Goal: Find contact information: Obtain details needed to contact an individual or organization

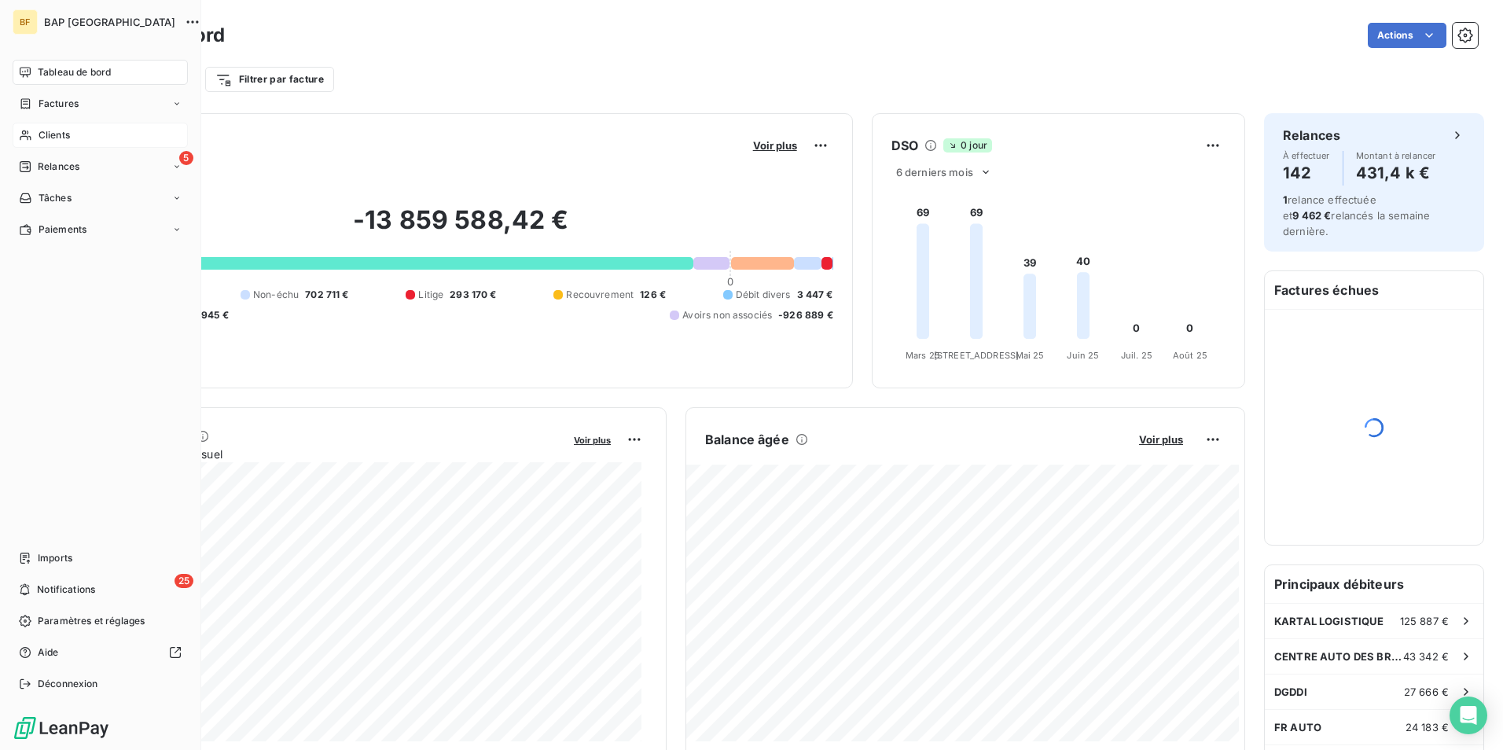
click at [37, 131] on div "Clients" at bounding box center [100, 135] width 175 height 25
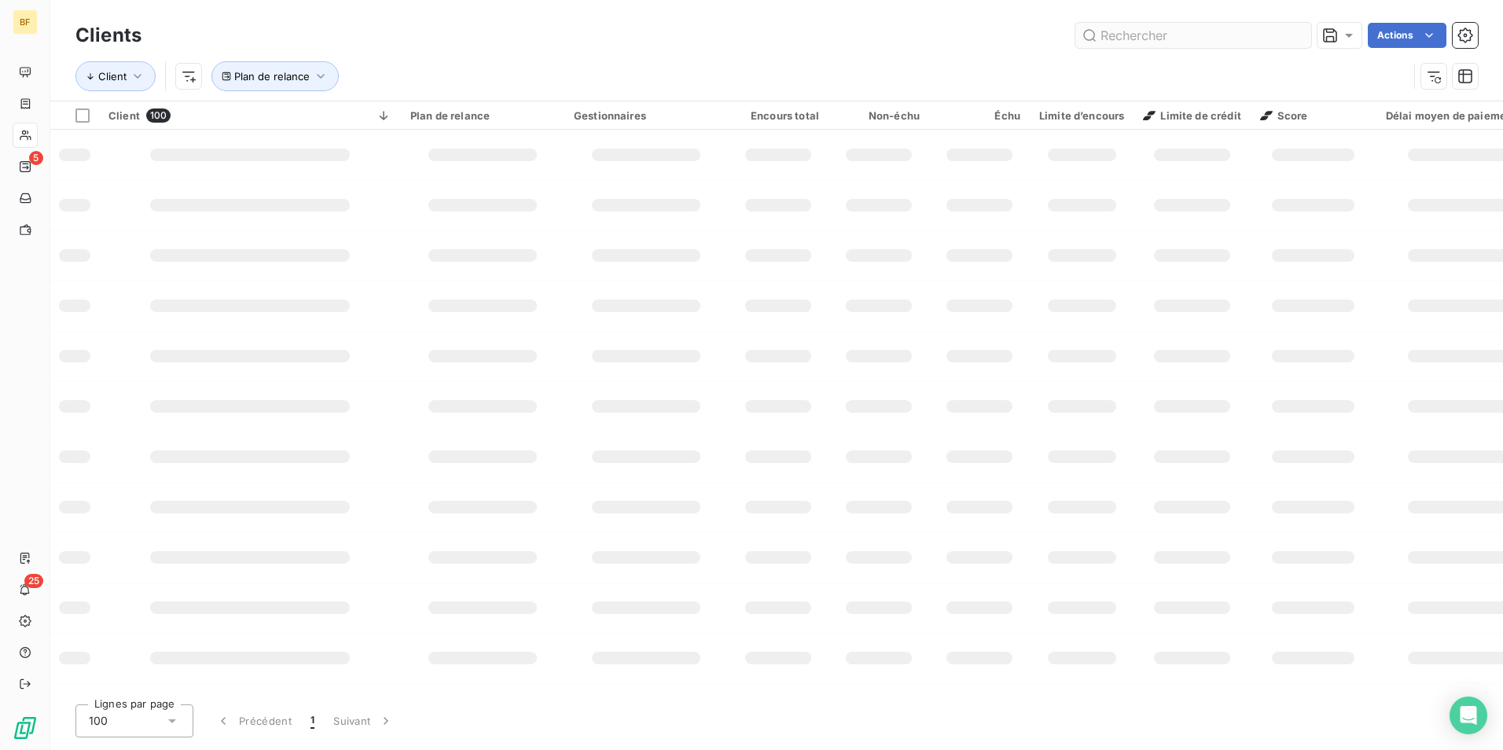
click at [1219, 36] on input "text" at bounding box center [1193, 35] width 236 height 25
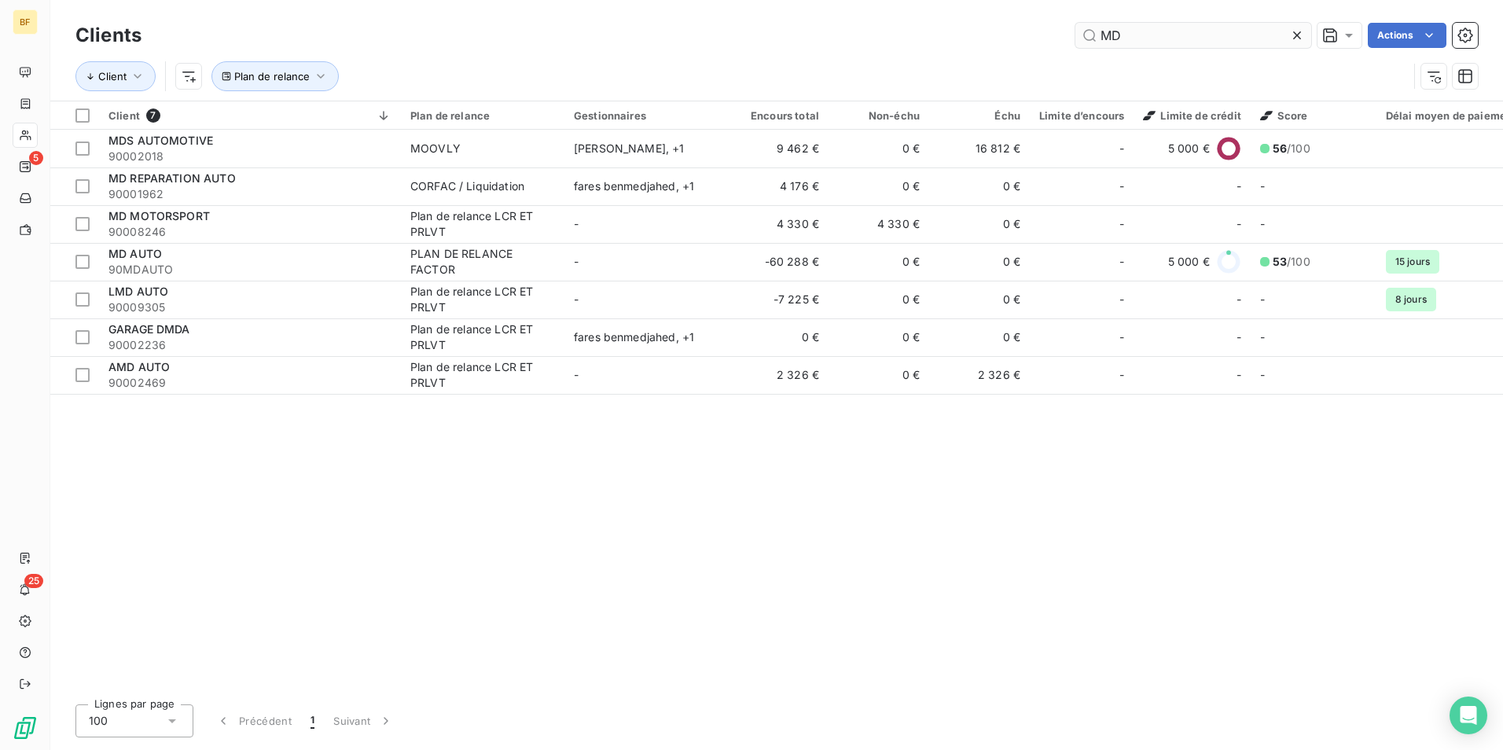
click at [1160, 47] on input "MD" at bounding box center [1193, 35] width 236 height 25
click at [1163, 43] on input "MD" at bounding box center [1193, 35] width 236 height 25
type input "M"
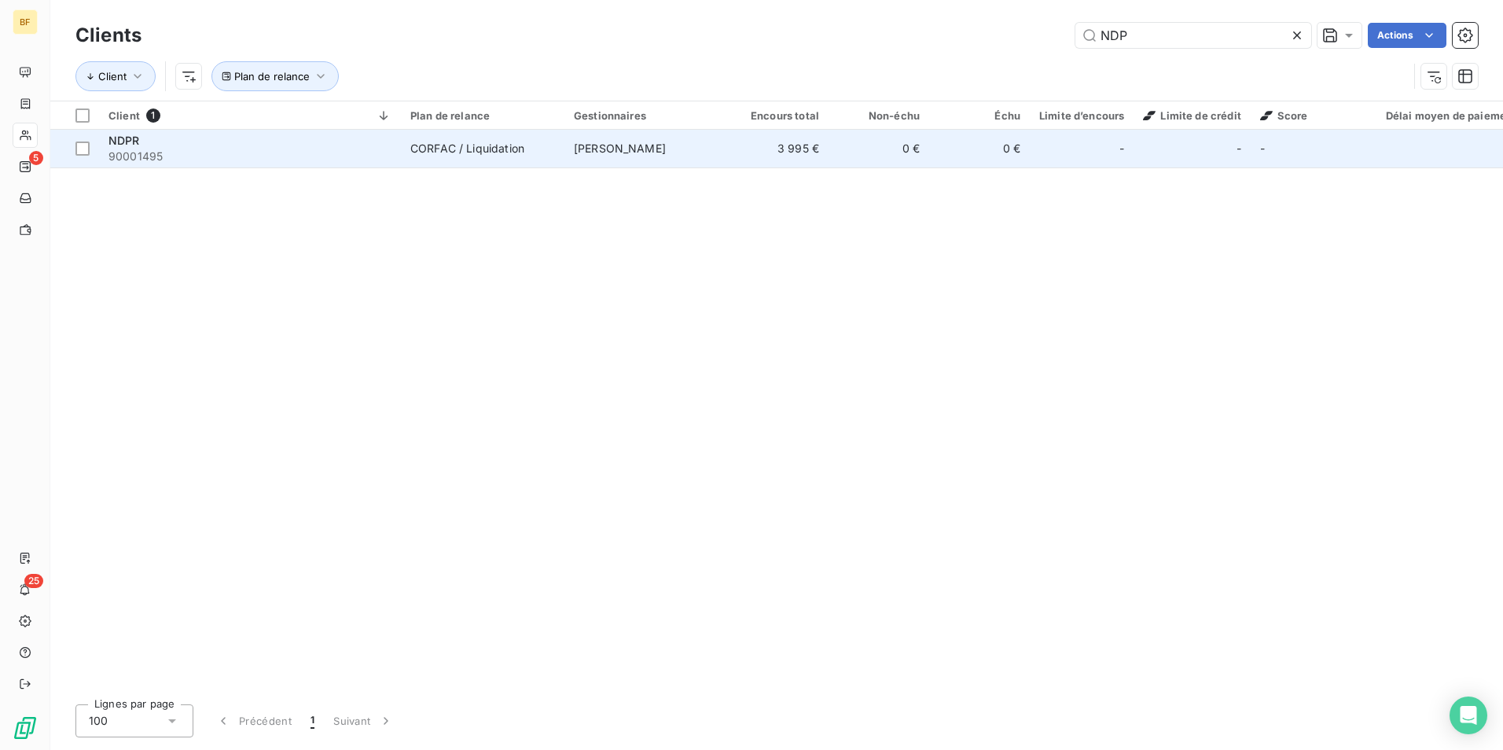
type input "NDP"
click at [586, 153] on span "[PERSON_NAME]" at bounding box center [620, 147] width 92 height 13
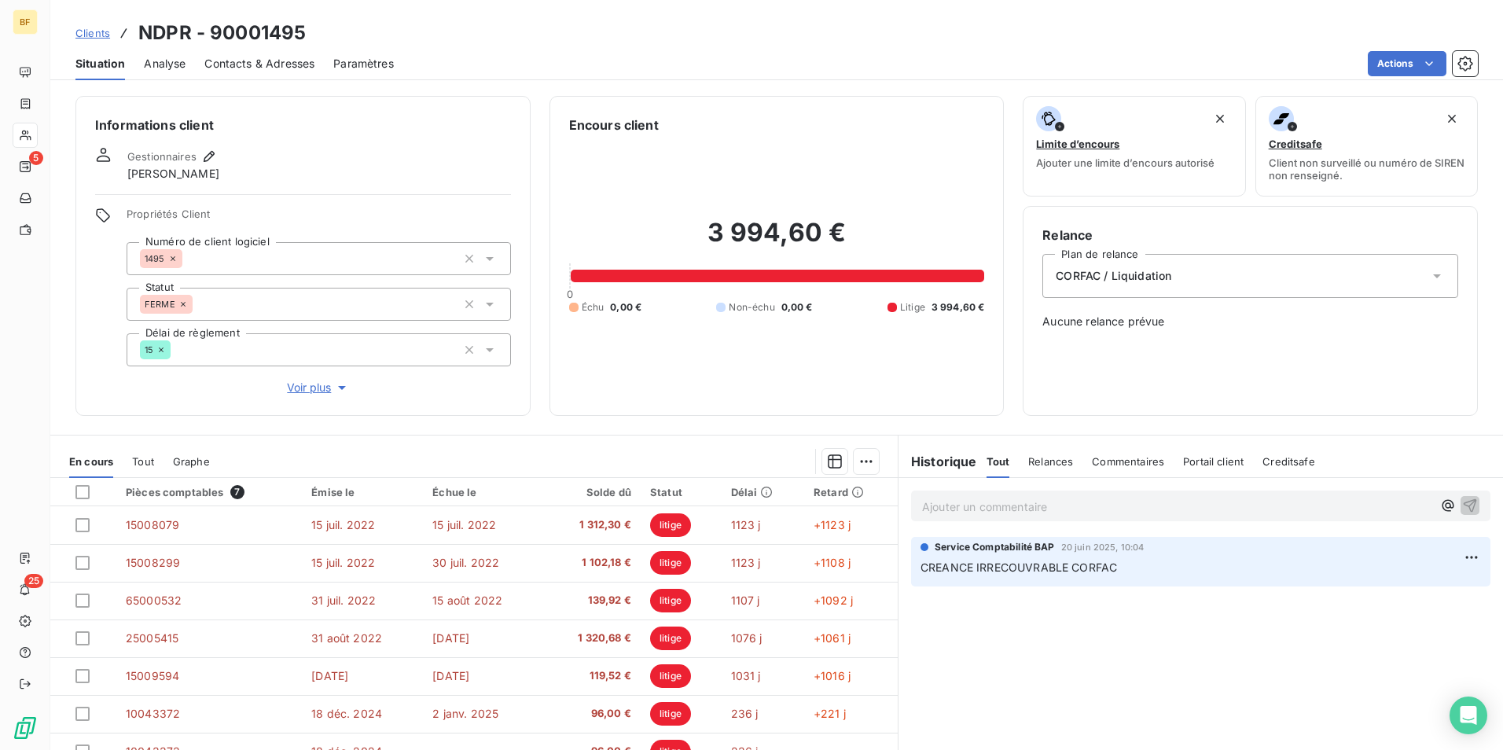
click at [256, 65] on span "Contacts & Adresses" at bounding box center [259, 64] width 110 height 16
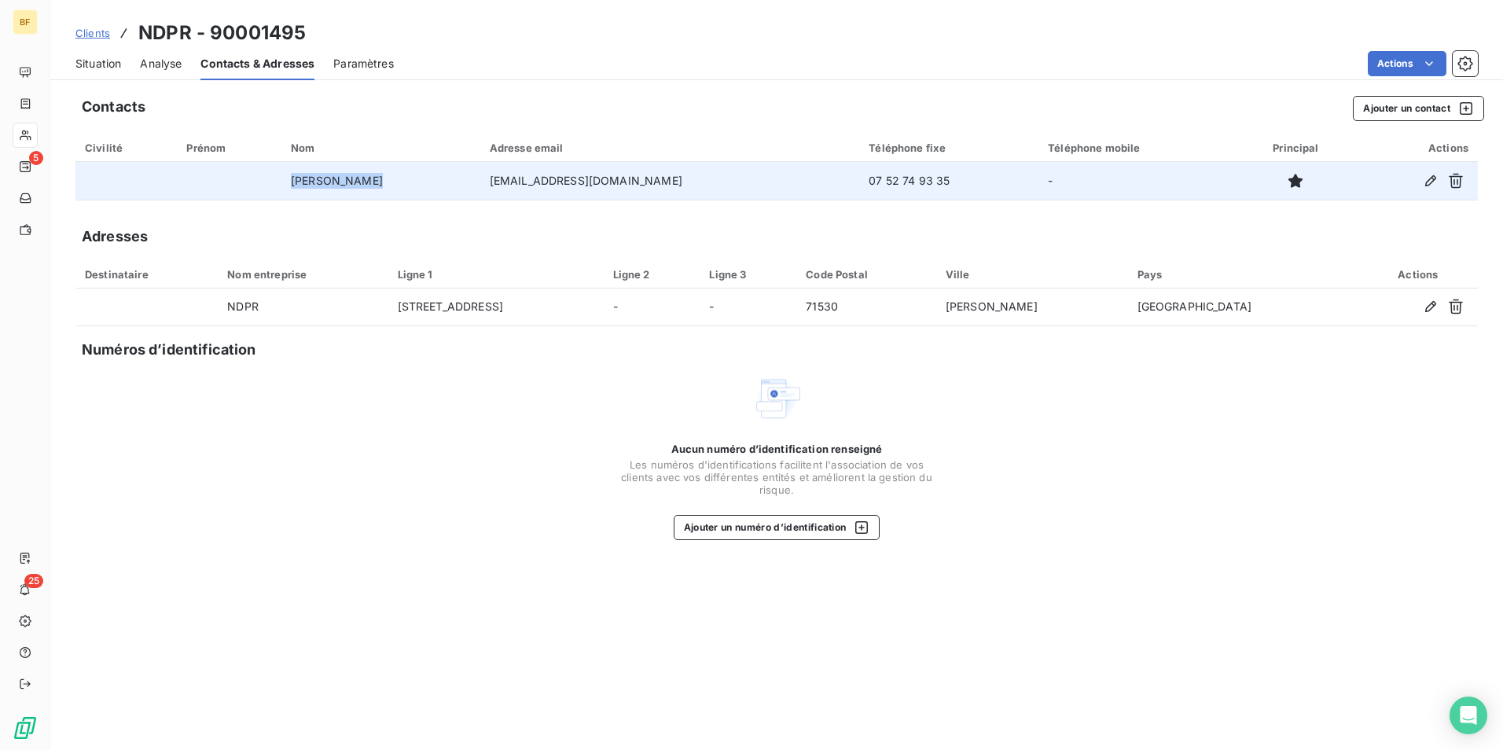
drag, startPoint x: 288, startPoint y: 183, endPoint x: 439, endPoint y: 183, distance: 150.9
click at [439, 183] on tr "[PERSON_NAME] [EMAIL_ADDRESS][DOMAIN_NAME] [PHONE_NUMBER] -" at bounding box center [776, 181] width 1402 height 38
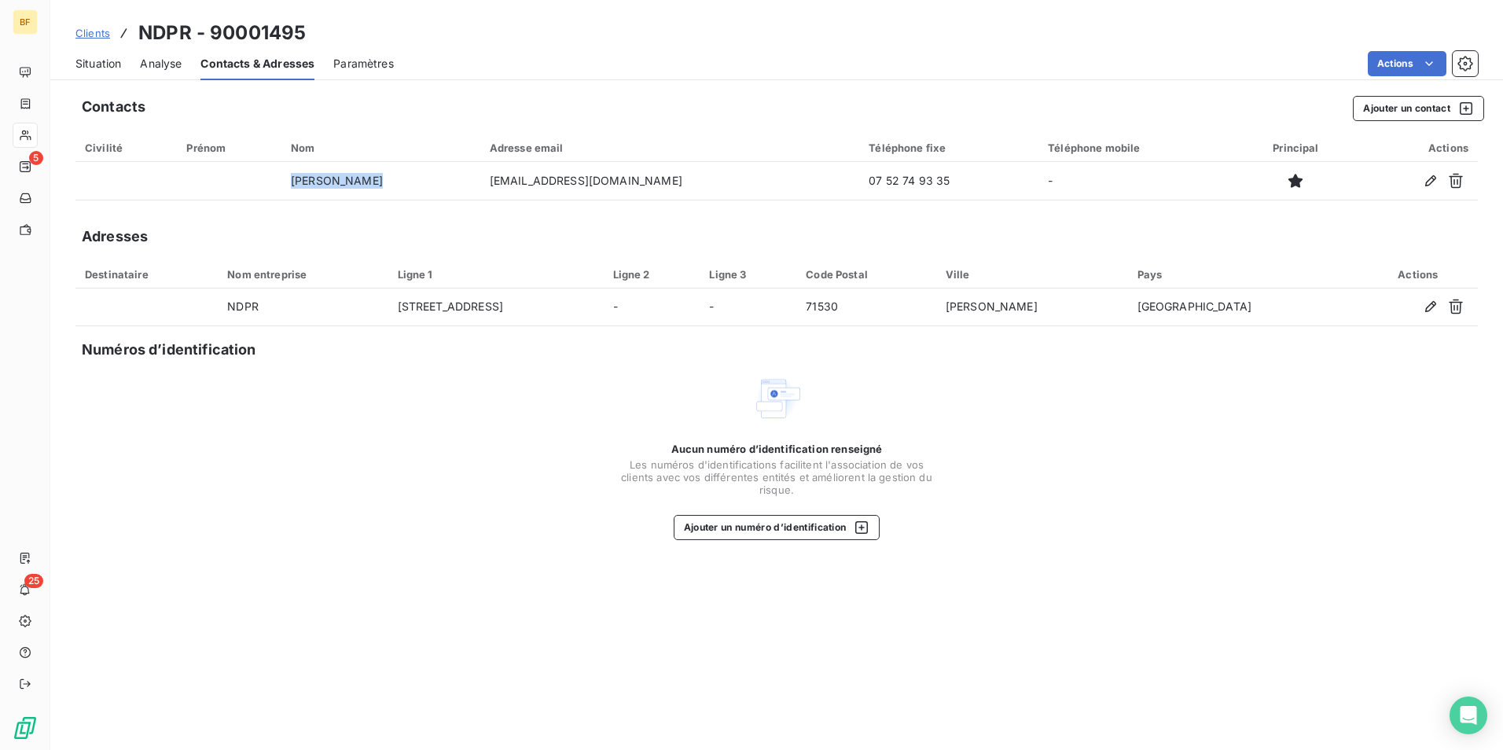
copy tr "[PERSON_NAME]"
